Goal: Task Accomplishment & Management: Complete application form

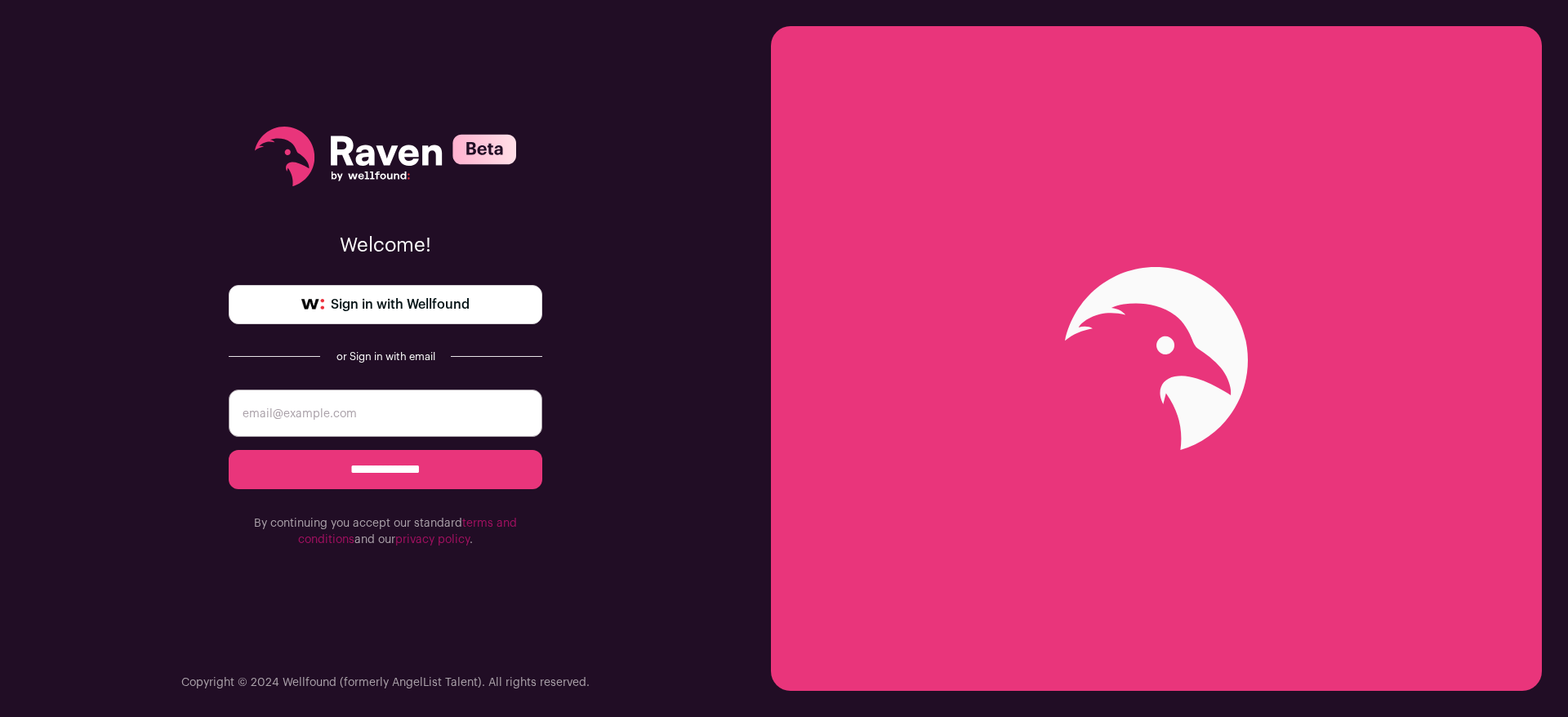
click at [395, 304] on span "Sign in with Wellfound" at bounding box center [400, 304] width 138 height 20
click at [351, 417] on input "email" at bounding box center [385, 413] width 313 height 47
type input "v.schurenko@gmail.com"
click at [402, 472] on input "**********" at bounding box center [385, 469] width 313 height 39
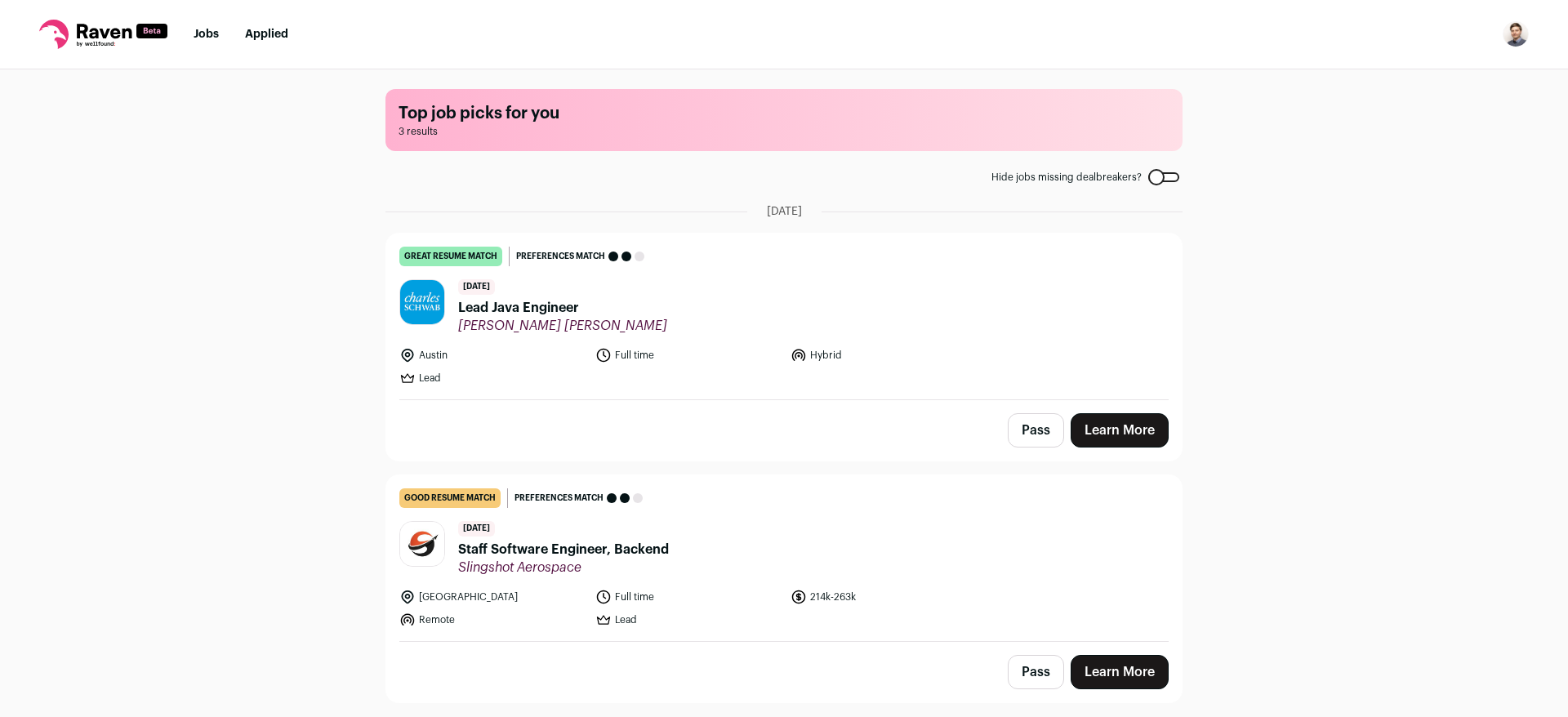
click at [539, 312] on span "Lead Java Engineer" at bounding box center [563, 308] width 209 height 20
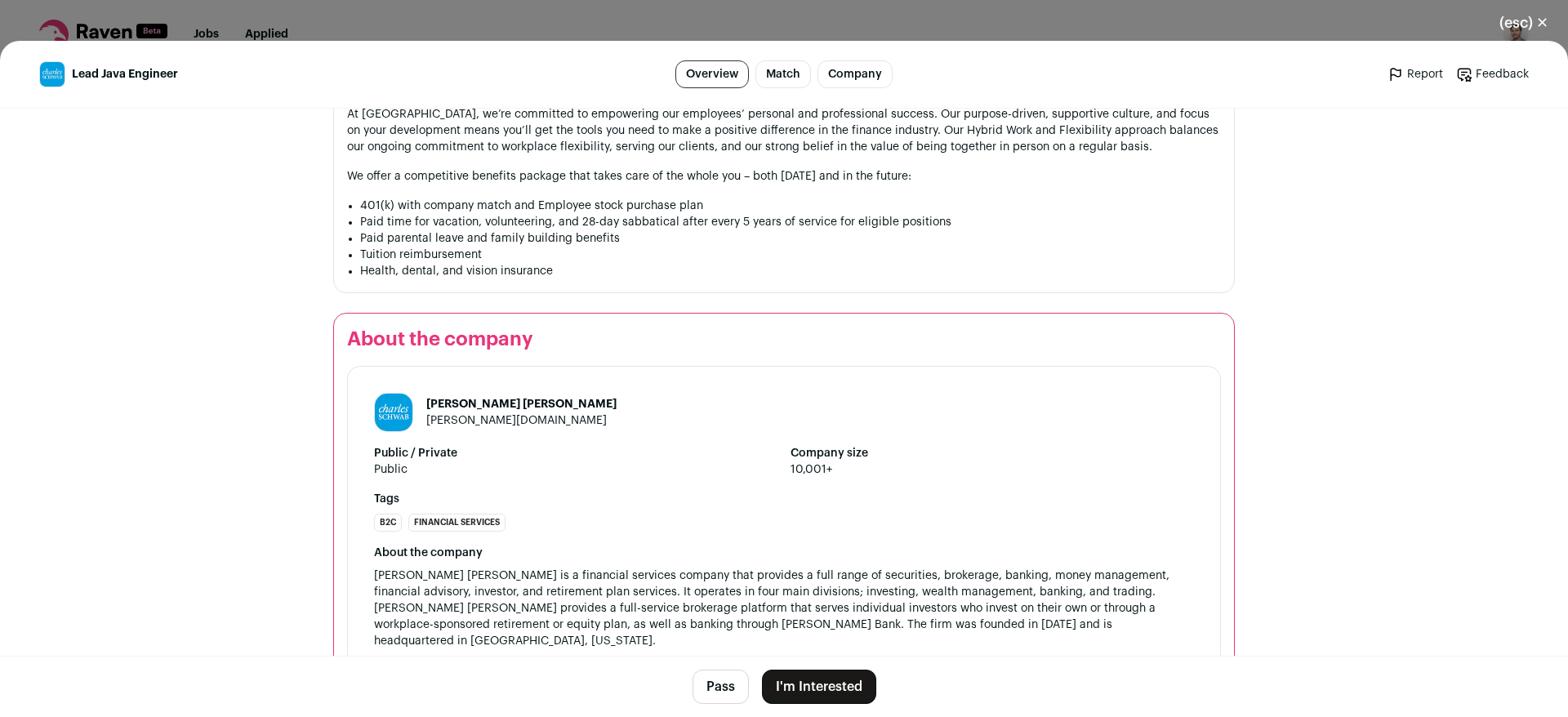
scroll to position [1805, 0]
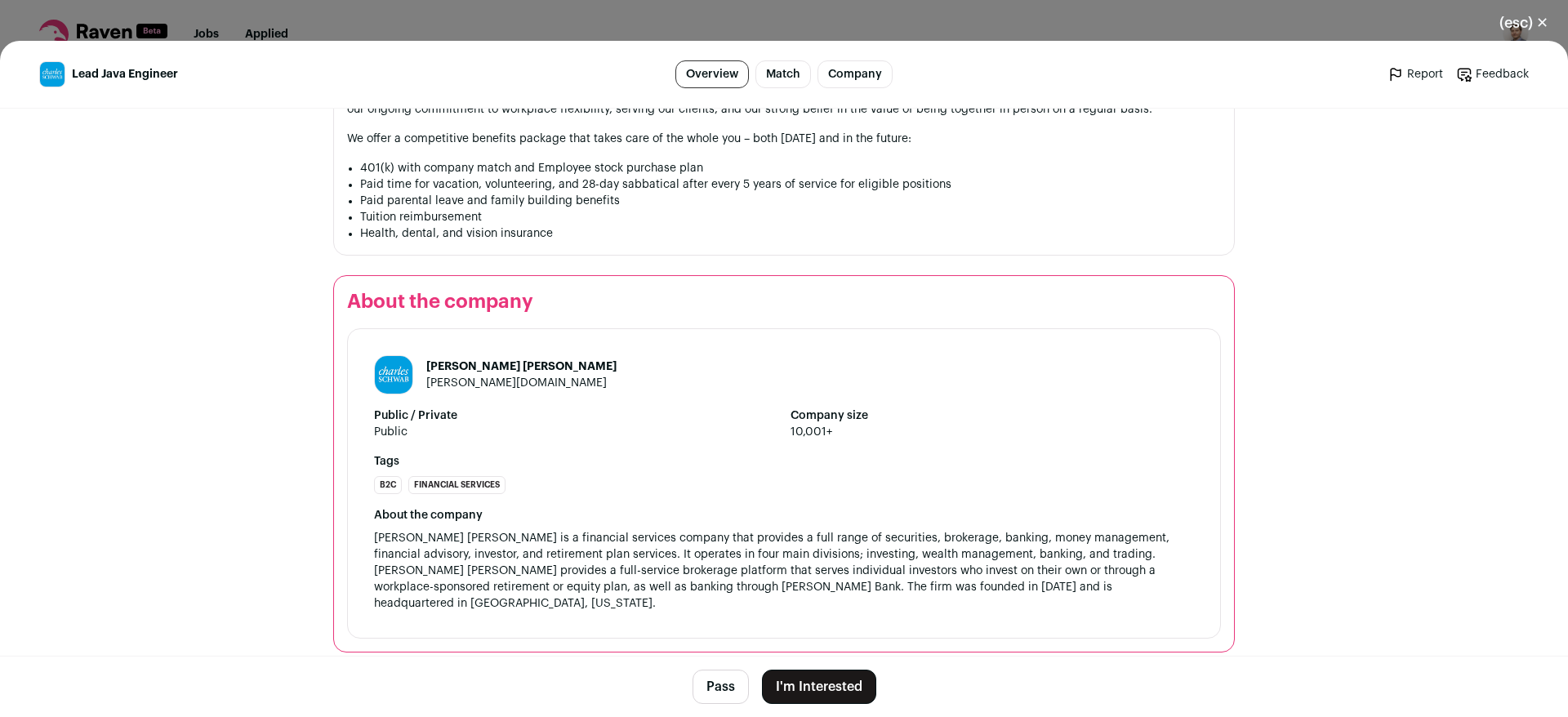
click at [1544, 22] on button "(esc) ✕" at bounding box center [1524, 23] width 88 height 35
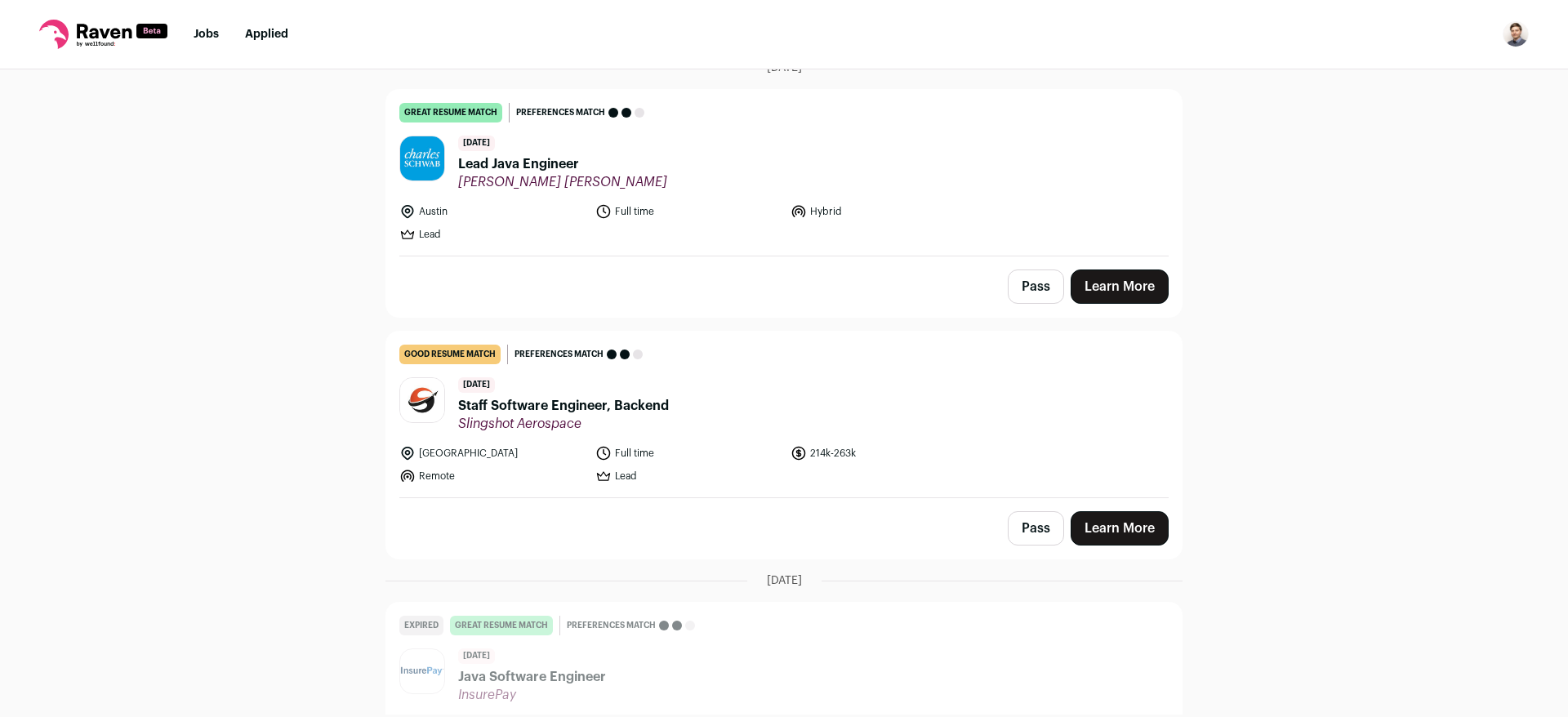
scroll to position [145, 0]
click at [595, 406] on span "Staff Software Engineer, Backend" at bounding box center [563, 405] width 210 height 20
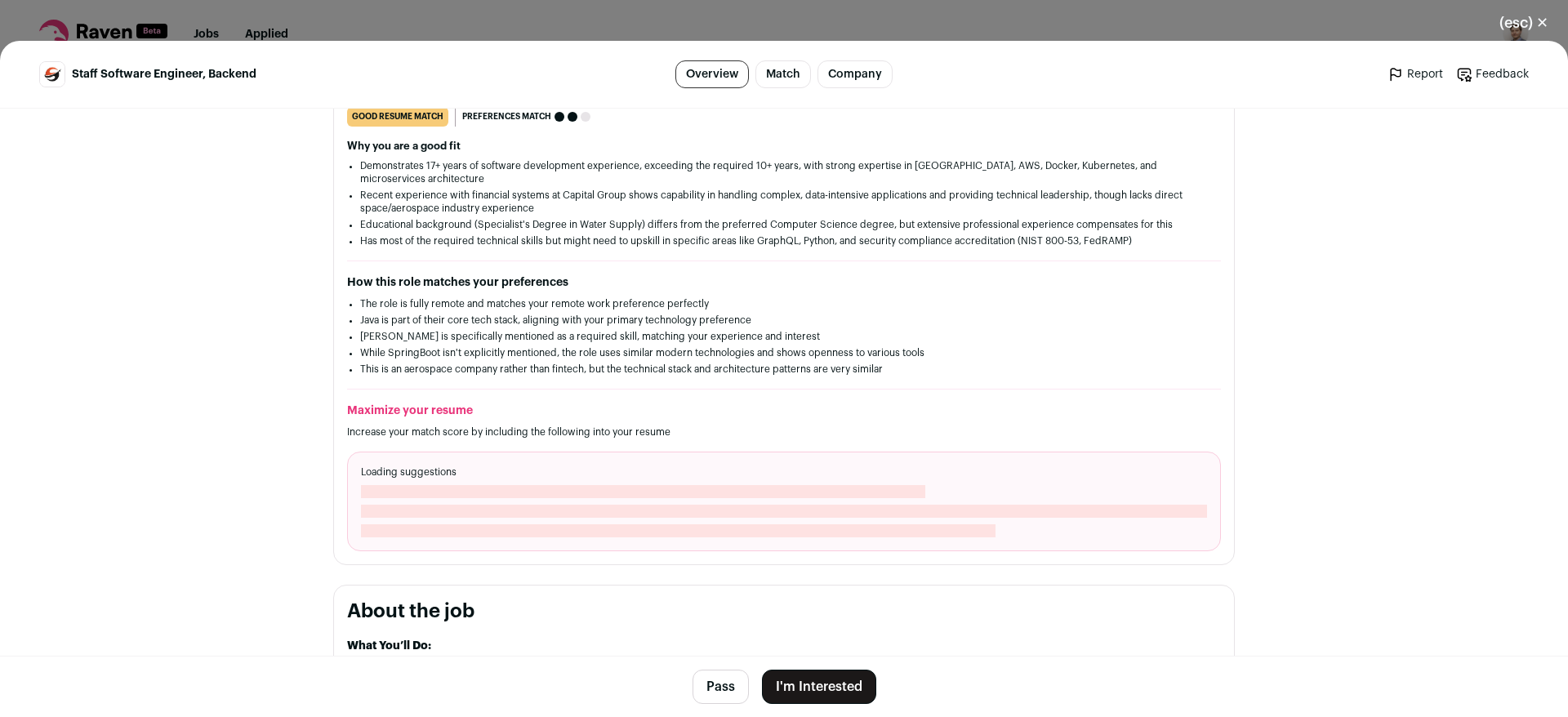
scroll to position [214, 0]
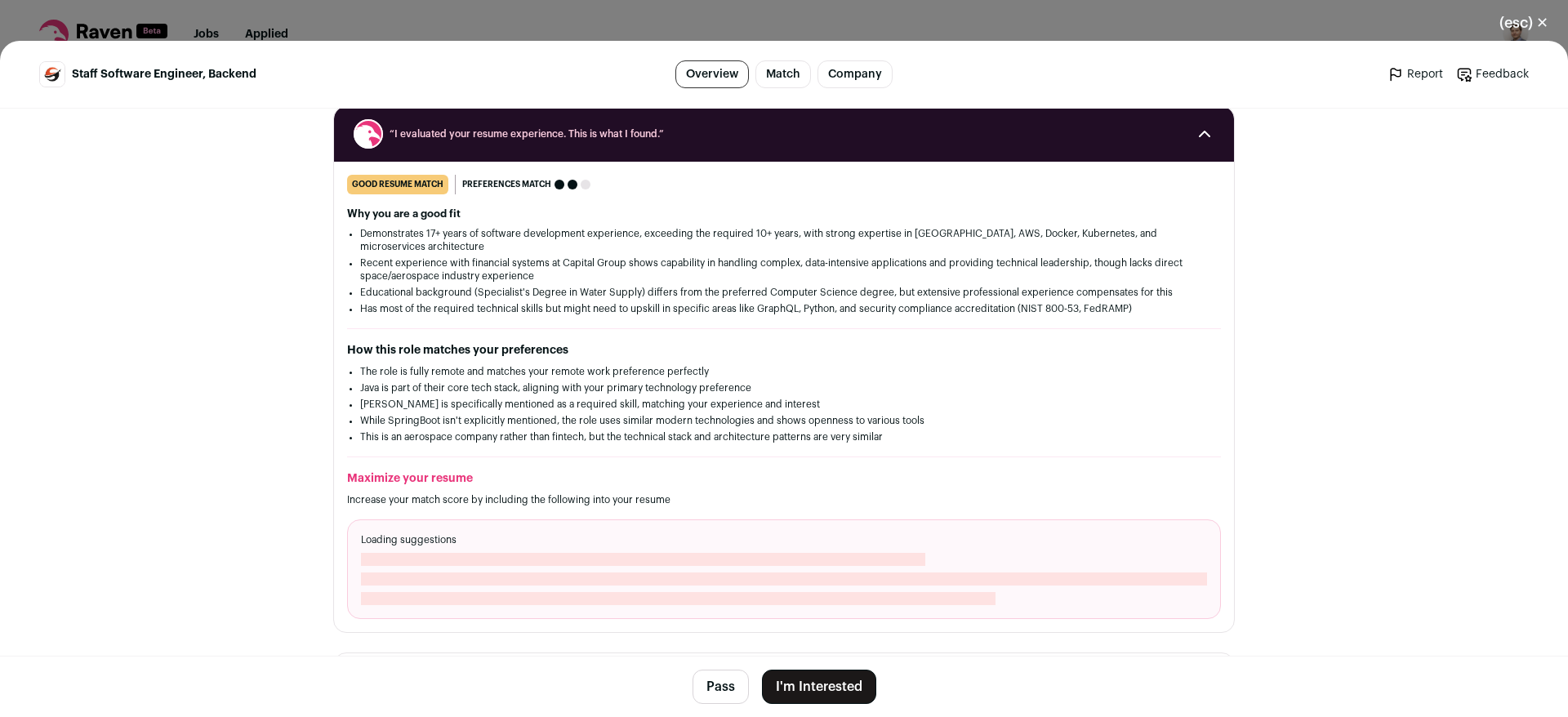
drag, startPoint x: 465, startPoint y: 482, endPoint x: 655, endPoint y: 481, distance: 190.0
click at [652, 493] on p "Increase your match score by including the following into your resume" at bounding box center [784, 500] width 874 height 13
click at [658, 493] on p "Increase your match score by including the following into your resume" at bounding box center [784, 500] width 874 height 13
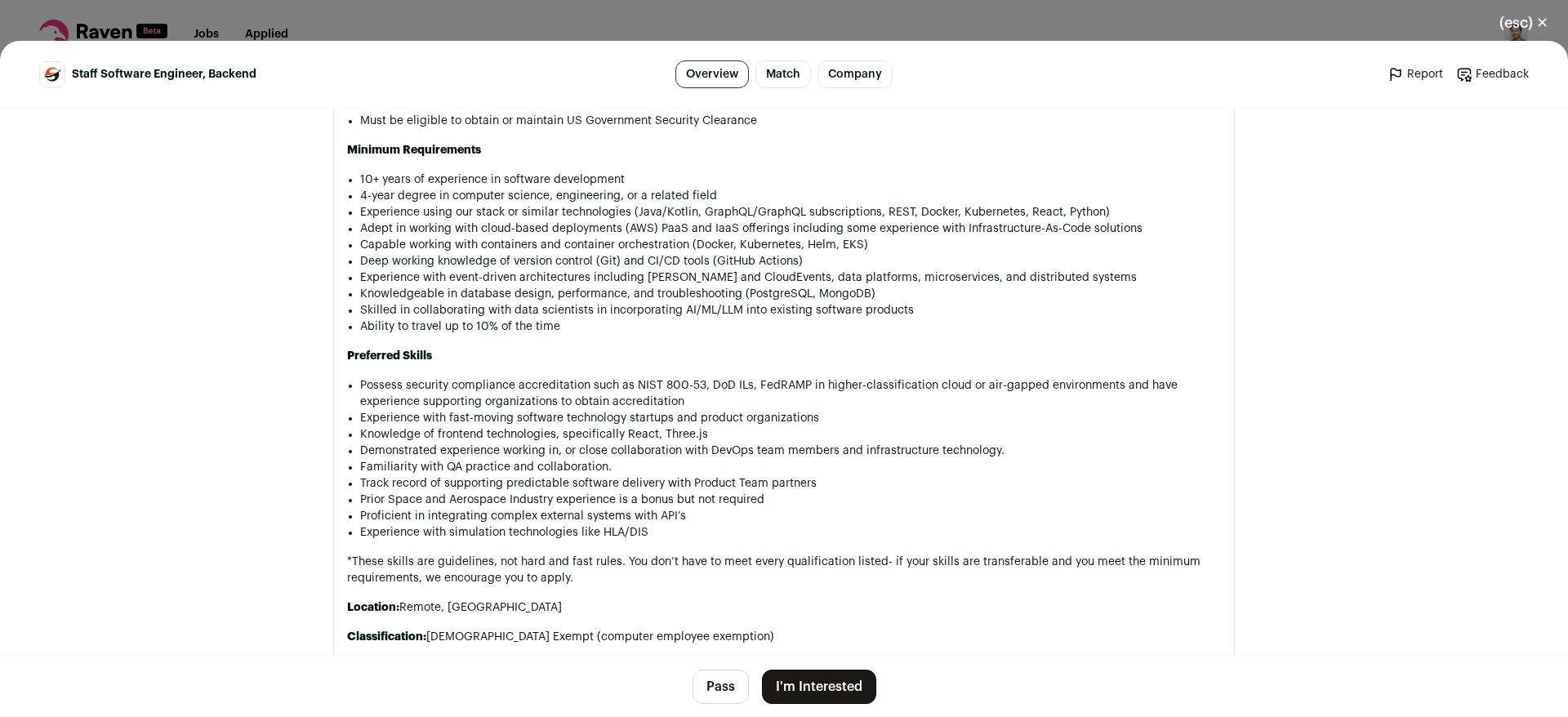
scroll to position [1171, 0]
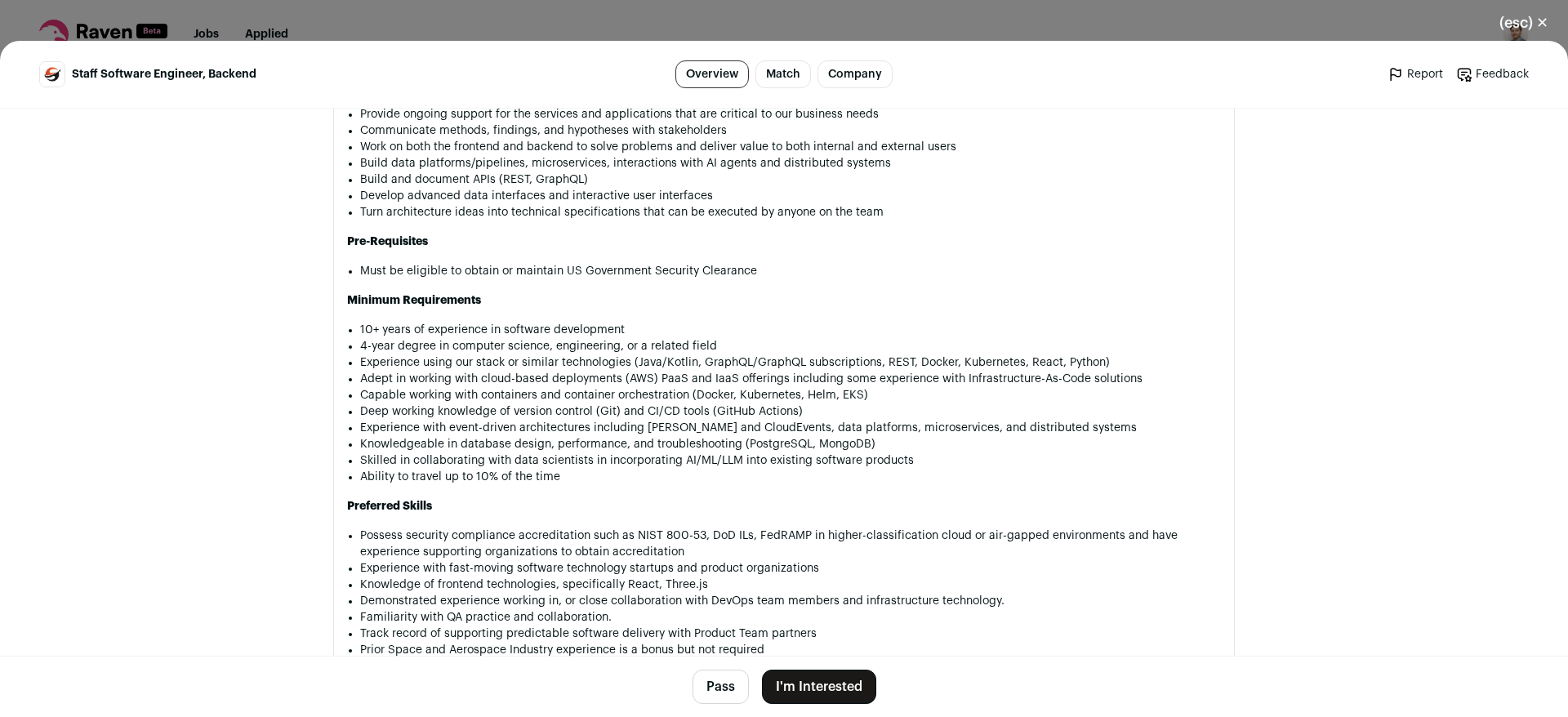
click at [810, 683] on button "I'm Interested" at bounding box center [819, 687] width 114 height 35
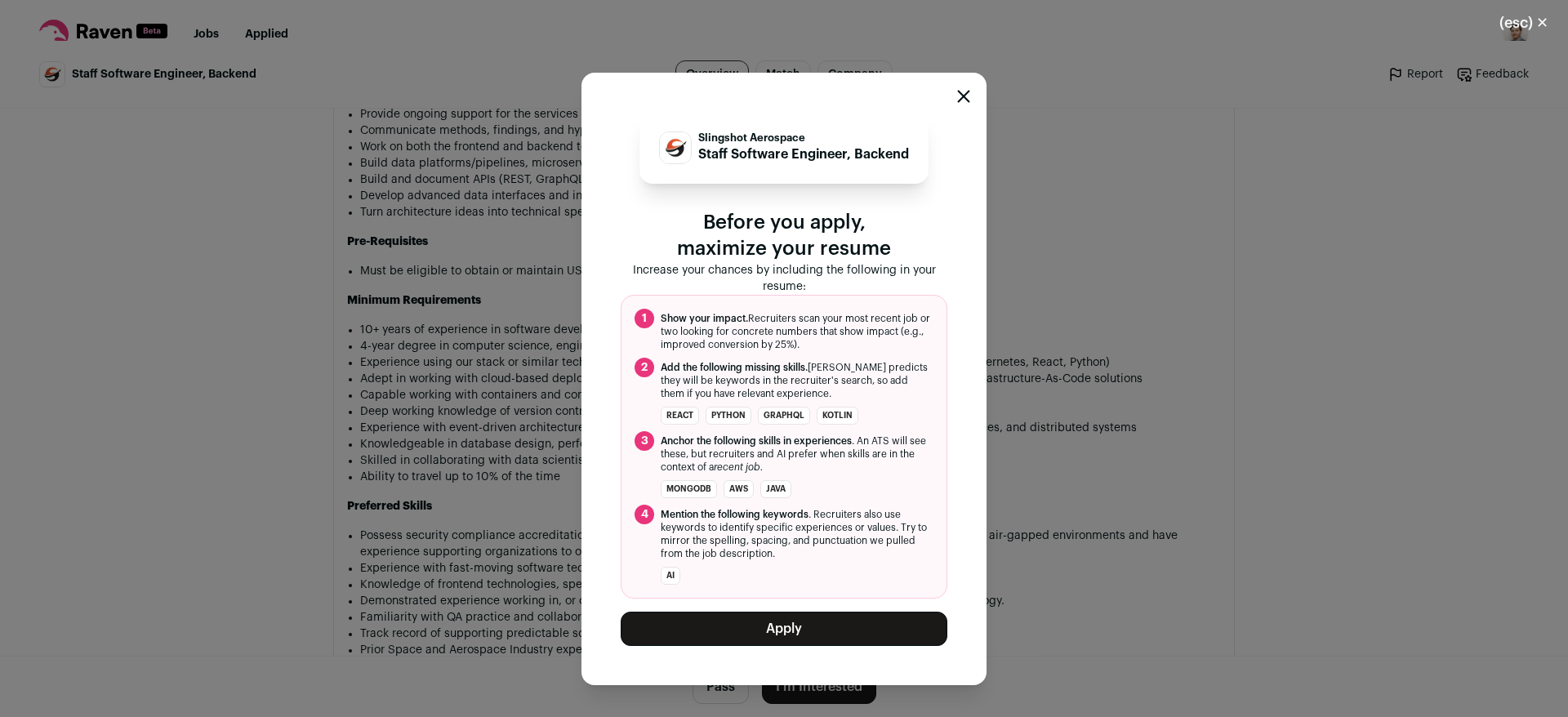
click at [964, 98] on icon "Close modal" at bounding box center [964, 96] width 13 height 13
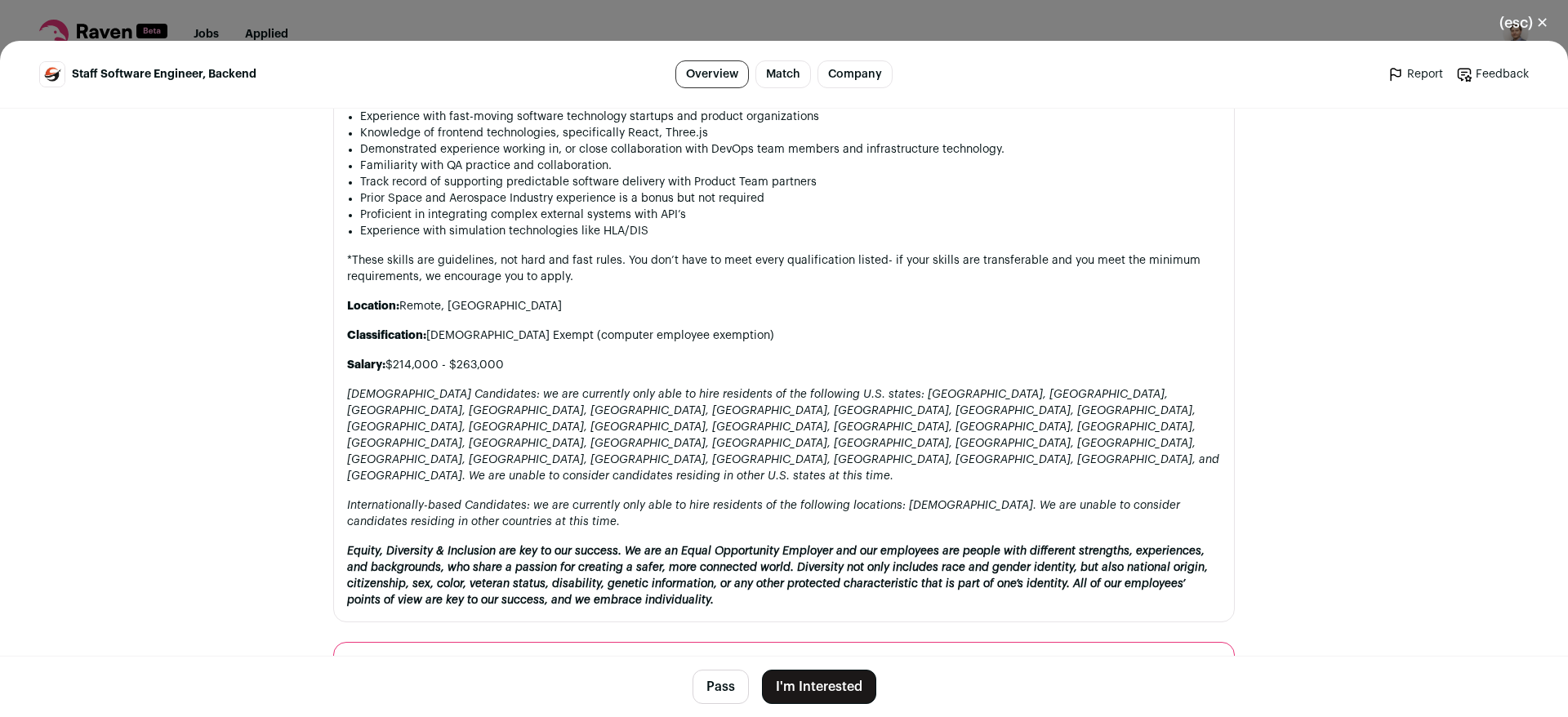
scroll to position [1648, 0]
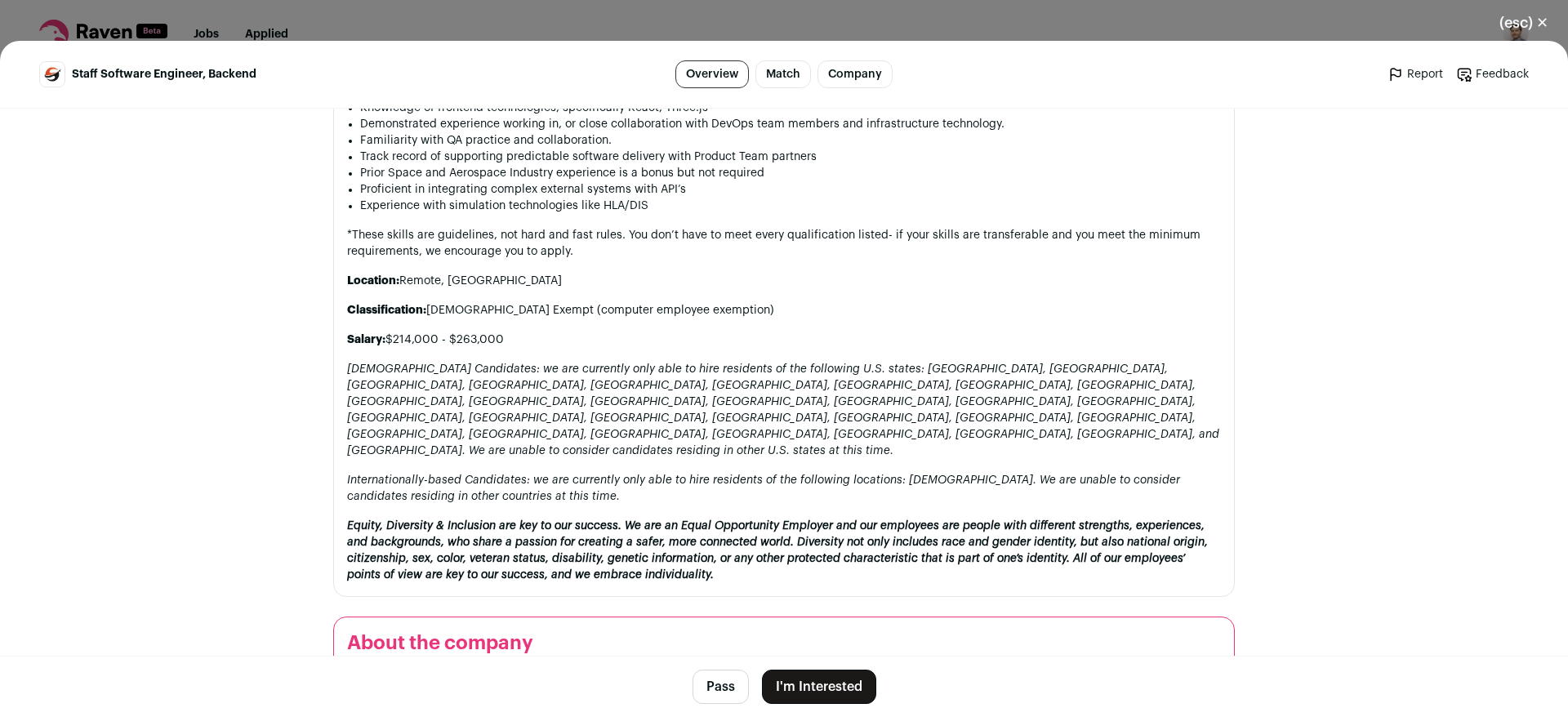
click at [809, 689] on button "I'm Interested" at bounding box center [819, 687] width 114 height 35
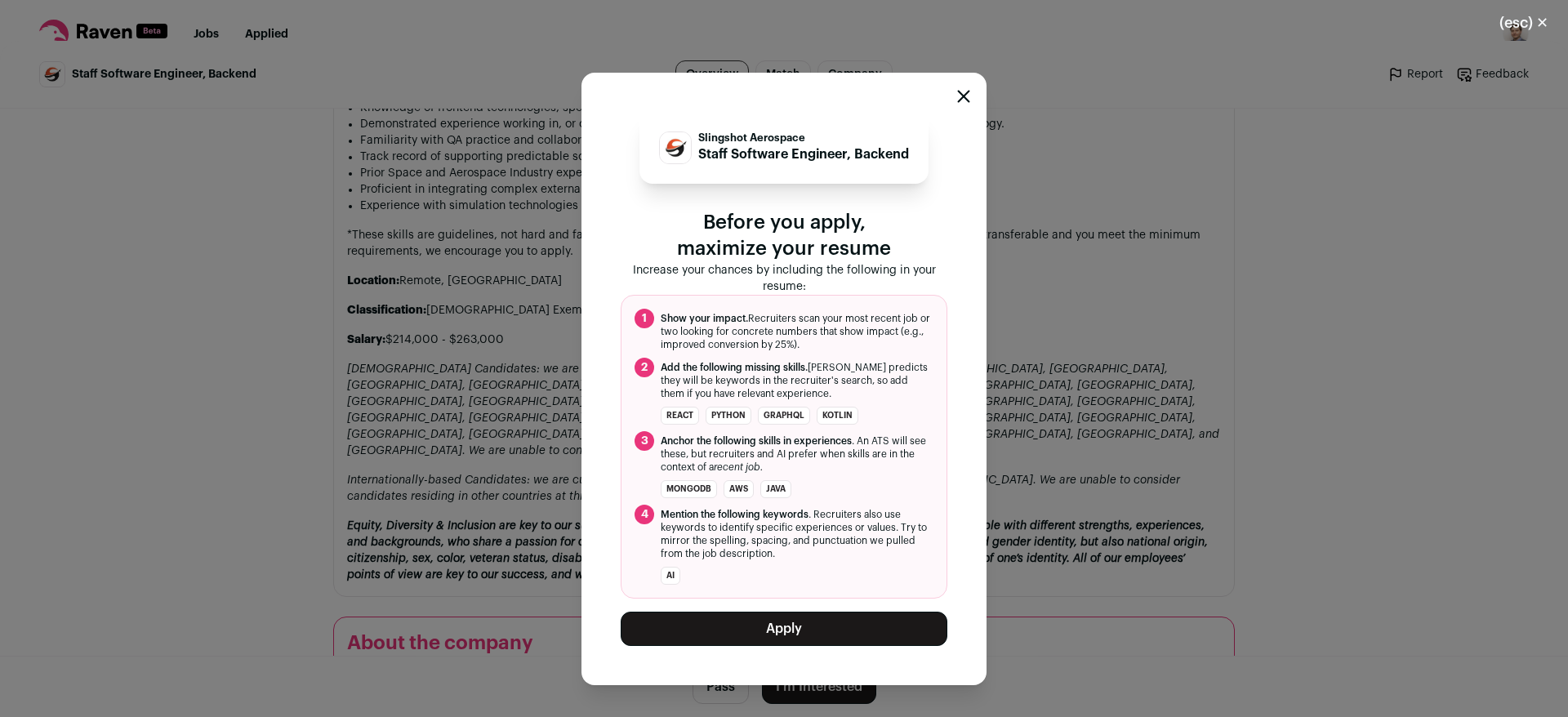
click at [808, 636] on button "Apply" at bounding box center [784, 628] width 327 height 35
